Goal: Transaction & Acquisition: Purchase product/service

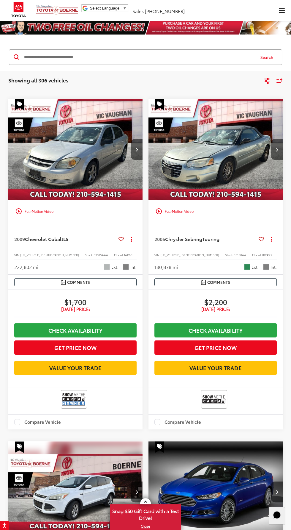
click at [69, 59] on input "Search by Make, Model, or Keyword" at bounding box center [139, 57] width 232 height 14
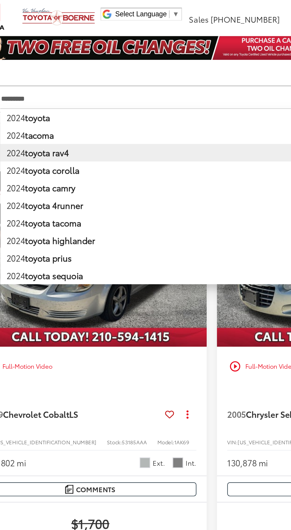
click at [42, 90] on b "toyota rav4" at bounding box center [50, 87] width 25 height 7
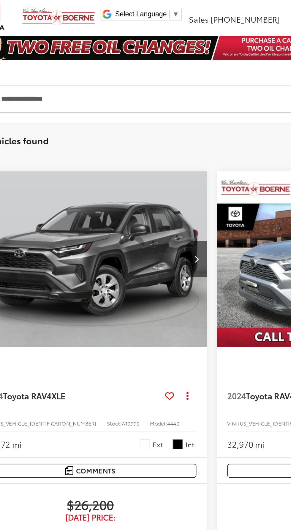
click at [65, 56] on input "**********" at bounding box center [139, 57] width 232 height 14
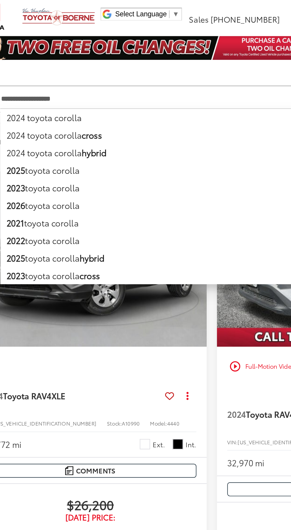
type input "**********"
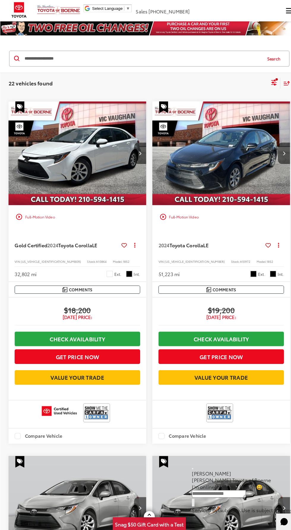
click at [120, 187] on img "2024 Toyota Corolla LE 0" at bounding box center [75, 149] width 135 height 101
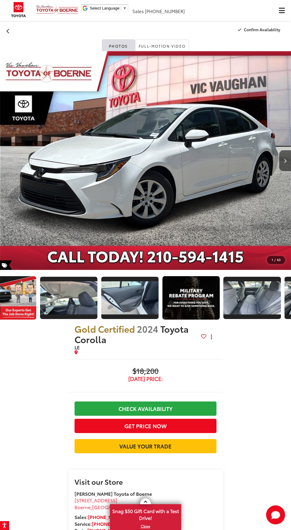
scroll to position [0, 1181]
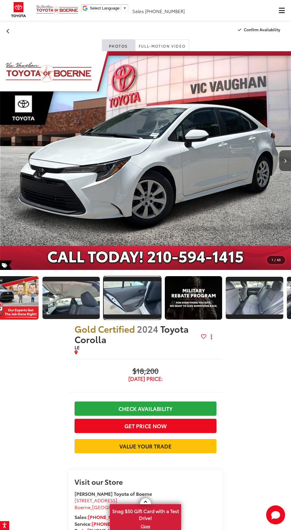
click at [156, 305] on img "Expand Photo 21" at bounding box center [132, 297] width 59 height 33
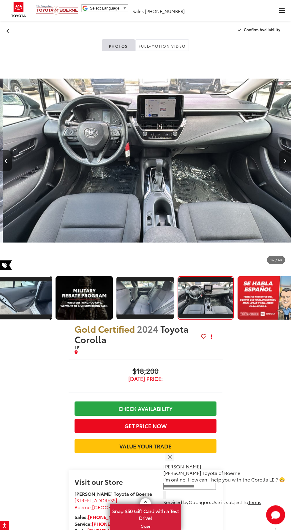
scroll to position [0, 0]
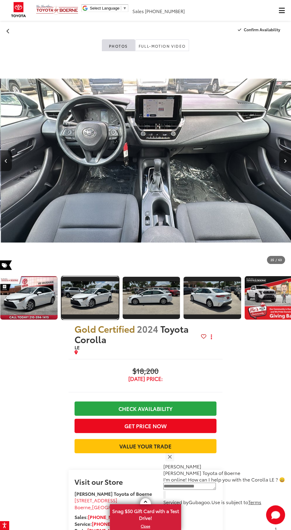
click at [97, 291] on img "Expand Photo 1" at bounding box center [90, 297] width 59 height 33
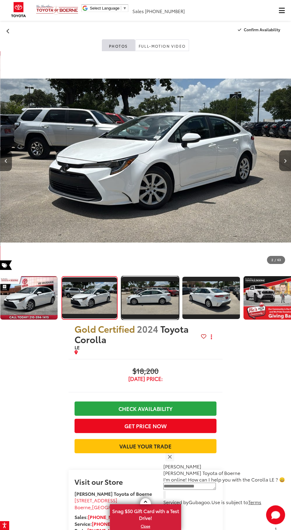
click at [149, 300] on img "Expand Photo 2" at bounding box center [150, 297] width 59 height 33
click at [144, 303] on img "Expand Photo 2" at bounding box center [150, 297] width 59 height 33
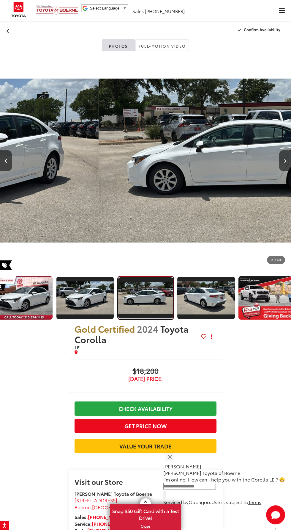
scroll to position [0, 575]
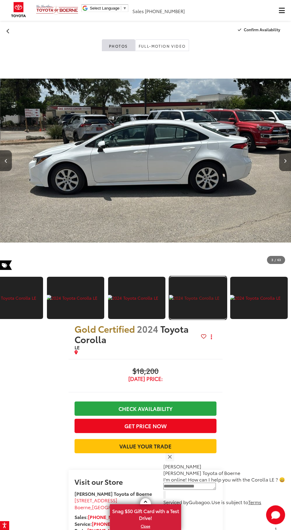
click at [172, 285] on link "Expand Photo 61" at bounding box center [198, 297] width 57 height 43
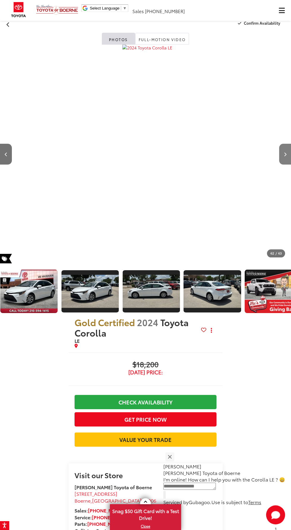
click at [282, 147] on button "Next image" at bounding box center [286, 154] width 12 height 21
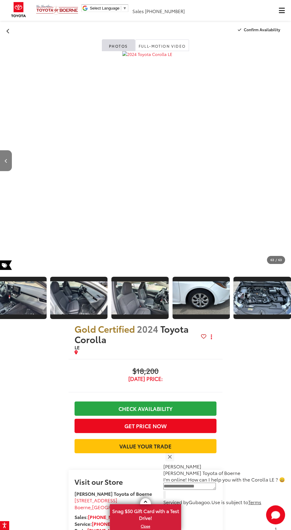
click at [9, 153] on button "Previous image" at bounding box center [6, 160] width 12 height 21
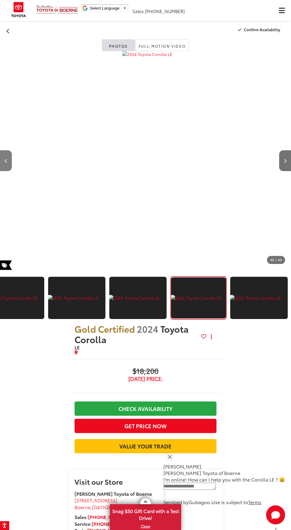
click at [10, 160] on button "Previous image" at bounding box center [6, 160] width 12 height 21
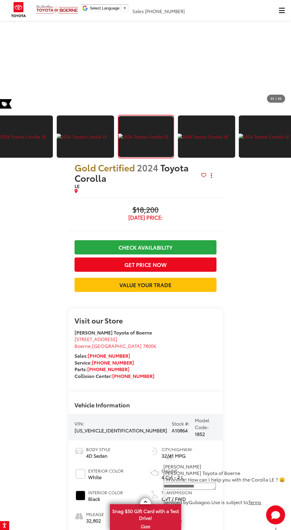
scroll to position [204, 0]
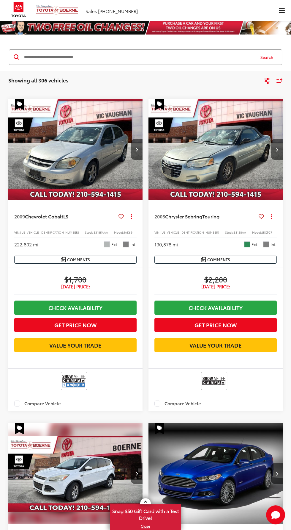
click at [61, 57] on input "Search by Make, Model, or Keyword" at bounding box center [139, 57] width 232 height 14
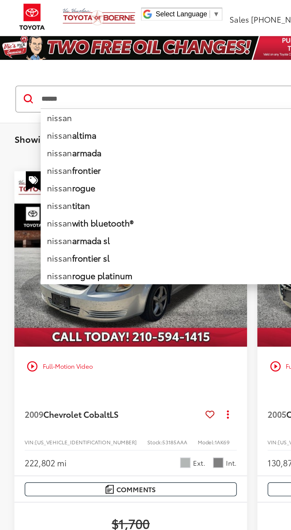
type input "******"
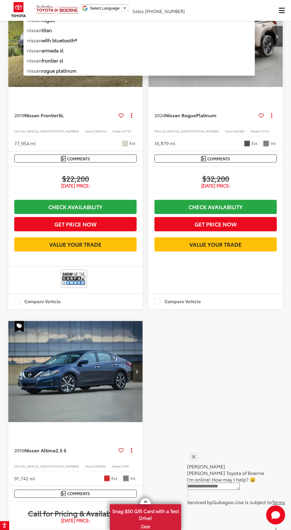
scroll to position [411, 0]
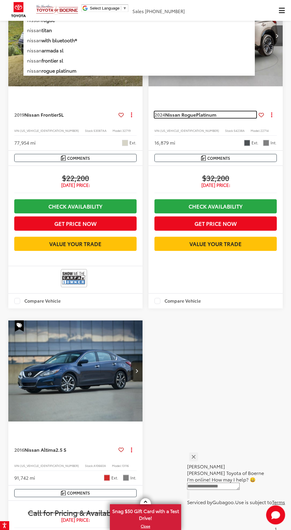
click at [227, 118] on link "2024 Nissan Rogue Platinum" at bounding box center [206, 114] width 102 height 7
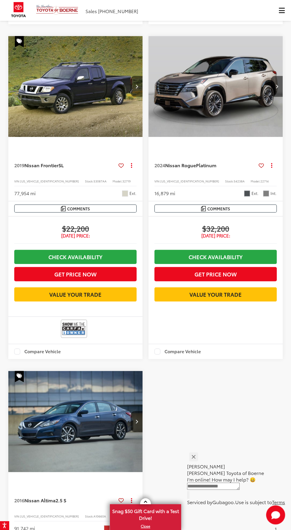
scroll to position [284, 0]
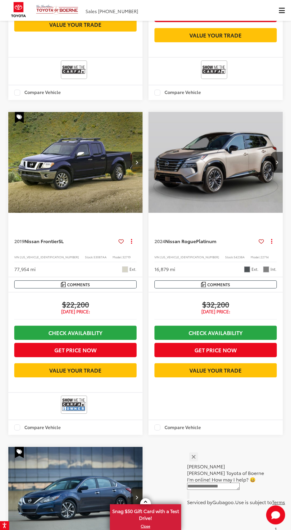
click at [254, 213] on img "2024 Nissan Rogue Platinum 0" at bounding box center [215, 162] width 135 height 101
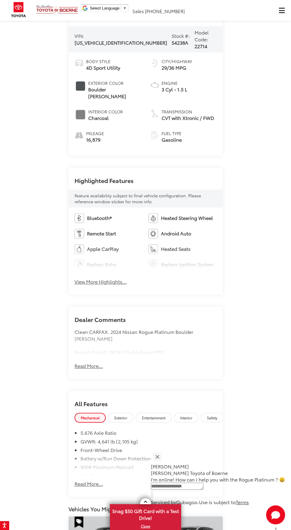
scroll to position [522, 0]
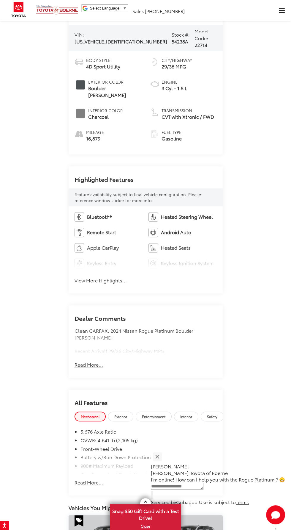
click at [81, 368] on button "Read More..." at bounding box center [89, 364] width 29 height 7
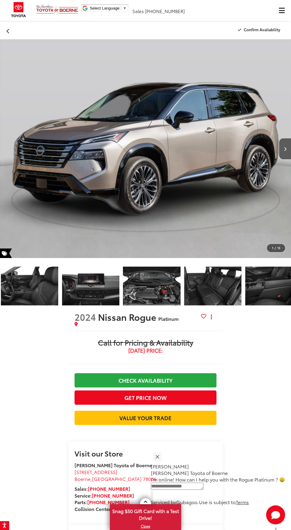
scroll to position [0, 503]
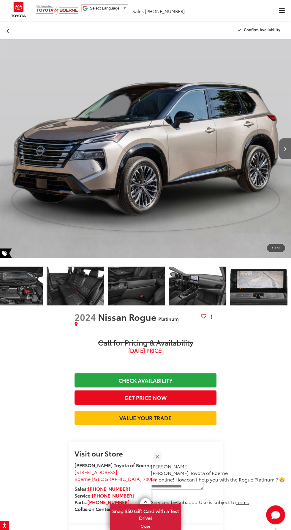
click at [281, 142] on button "Next image" at bounding box center [286, 148] width 12 height 21
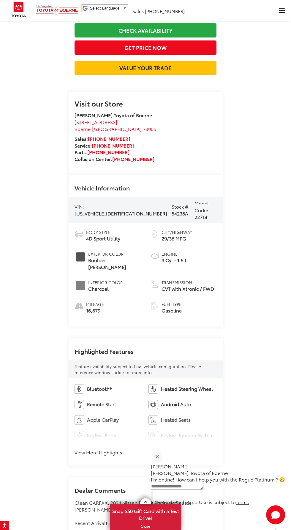
scroll to position [351, 0]
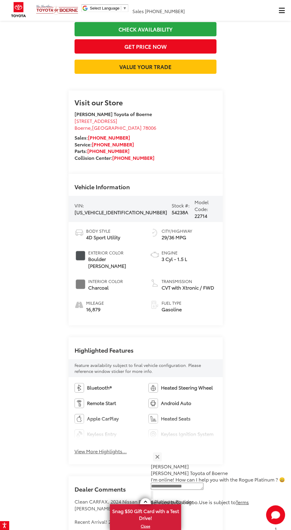
click at [107, 454] on button "View More Highlights..." at bounding box center [101, 451] width 52 height 7
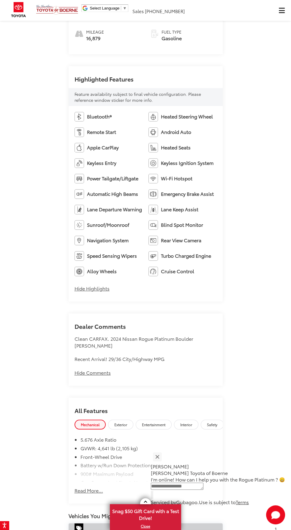
scroll to position [625, 0]
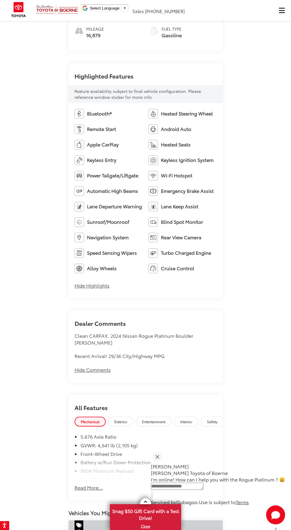
click at [80, 373] on button "Hide Comments" at bounding box center [93, 369] width 36 height 7
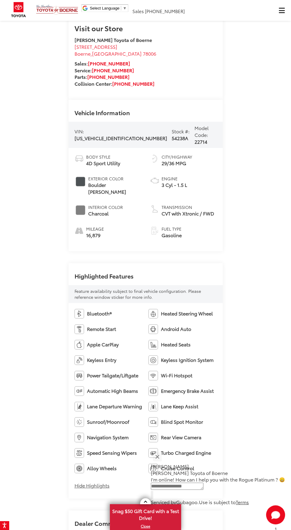
scroll to position [419, 0]
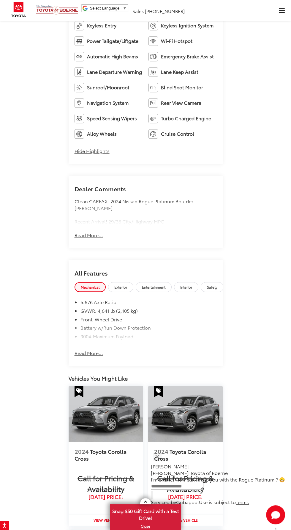
click at [84, 248] on div "Dealer Comments Clean CARFAX. 2024 Nissan Rogue Platinum Boulder Gray Pearl Rec…" at bounding box center [146, 212] width 154 height 72
click at [80, 239] on button "Read More..." at bounding box center [89, 235] width 29 height 7
click at [80, 356] on button "Read More..." at bounding box center [89, 349] width 29 height 13
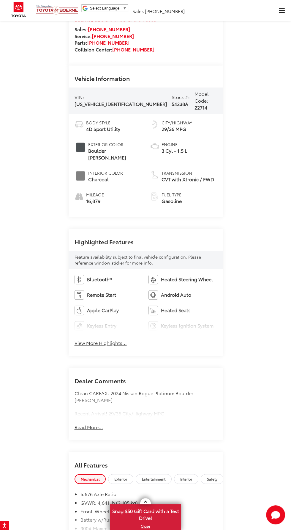
click at [81, 346] on button "View More Highlights..." at bounding box center [101, 342] width 52 height 7
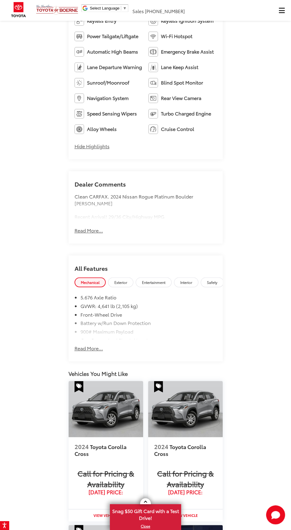
scroll to position [749, 0]
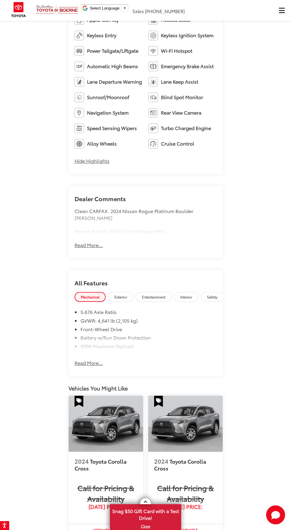
click at [85, 363] on button "Read More..." at bounding box center [89, 359] width 29 height 13
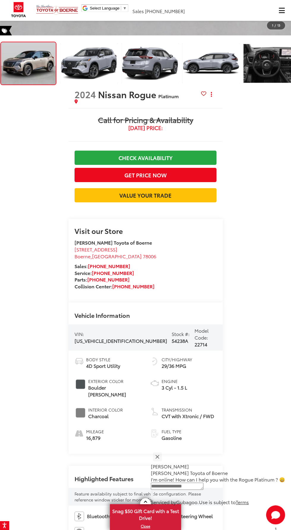
scroll to position [0, 0]
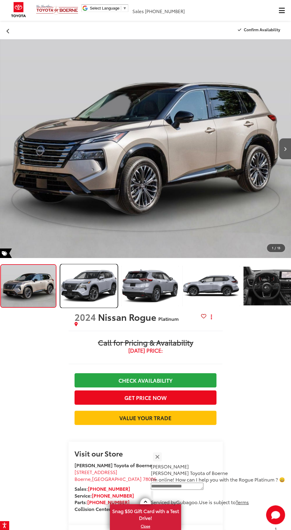
click at [86, 287] on img "Expand Photo 1" at bounding box center [89, 286] width 59 height 44
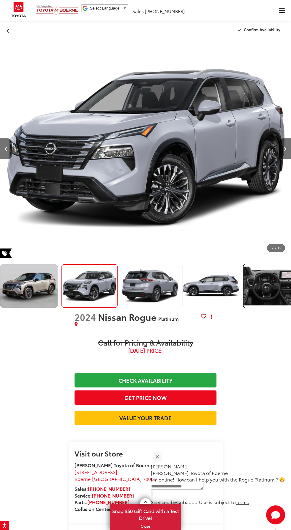
click at [262, 281] on img "Expand Photo 4" at bounding box center [272, 286] width 59 height 44
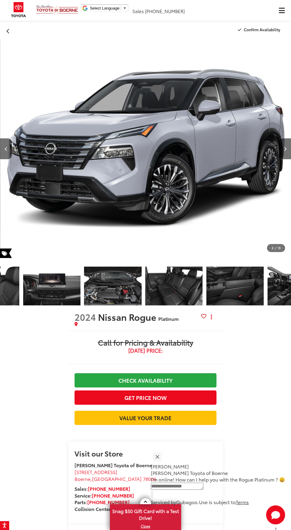
scroll to position [0, 503]
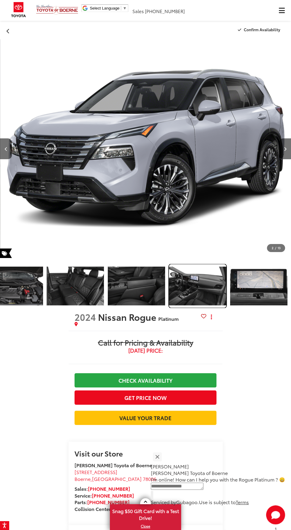
click at [201, 294] on img "Expand Photo 11" at bounding box center [198, 286] width 59 height 44
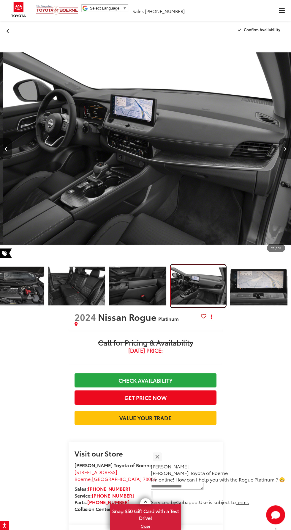
scroll to position [0, 3206]
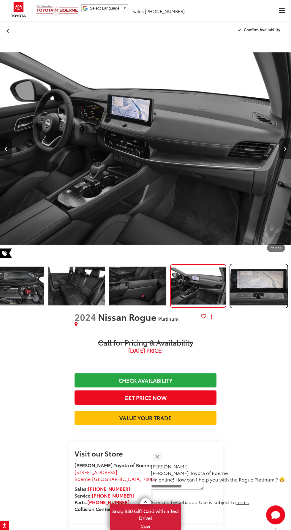
click at [263, 284] on img "Expand Photo 12" at bounding box center [259, 286] width 59 height 44
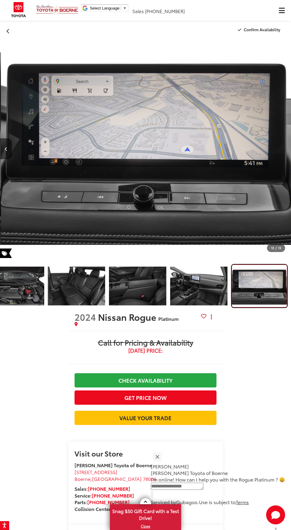
scroll to position [0, 3497]
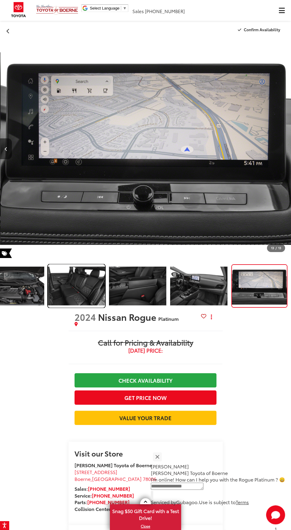
click at [82, 273] on img "Expand Photo 9" at bounding box center [76, 286] width 59 height 44
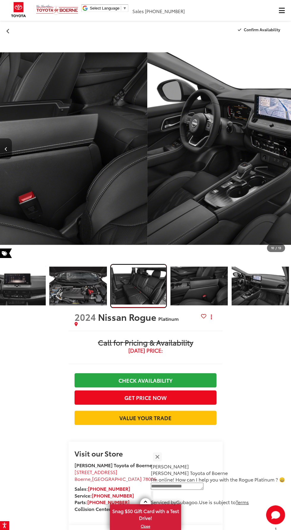
scroll to position [0, 433]
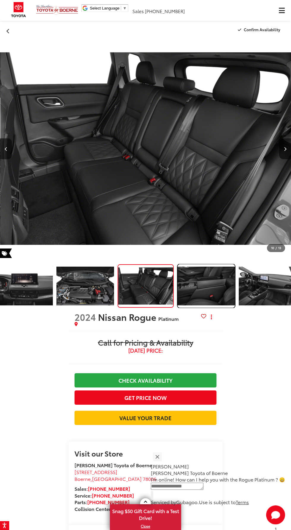
click at [197, 285] on img "Expand Photo 10" at bounding box center [206, 286] width 59 height 44
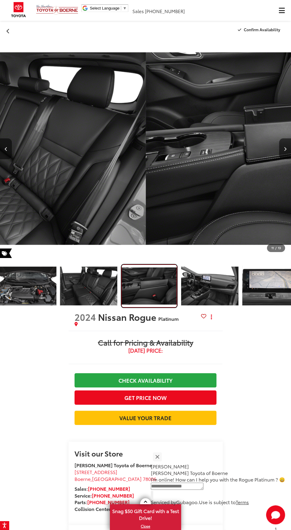
scroll to position [0, 0]
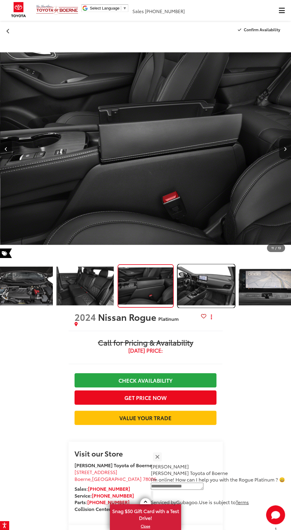
click at [214, 282] on img "Expand Photo 11" at bounding box center [206, 286] width 59 height 44
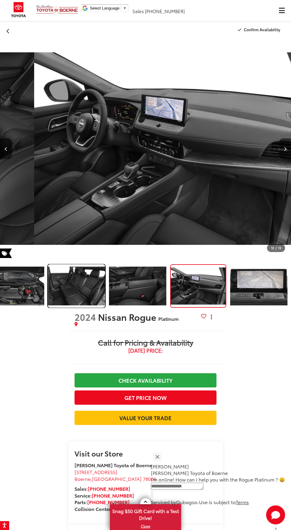
click at [87, 275] on img "Expand Photo 9" at bounding box center [76, 286] width 59 height 44
